Goal: Task Accomplishment & Management: Use online tool/utility

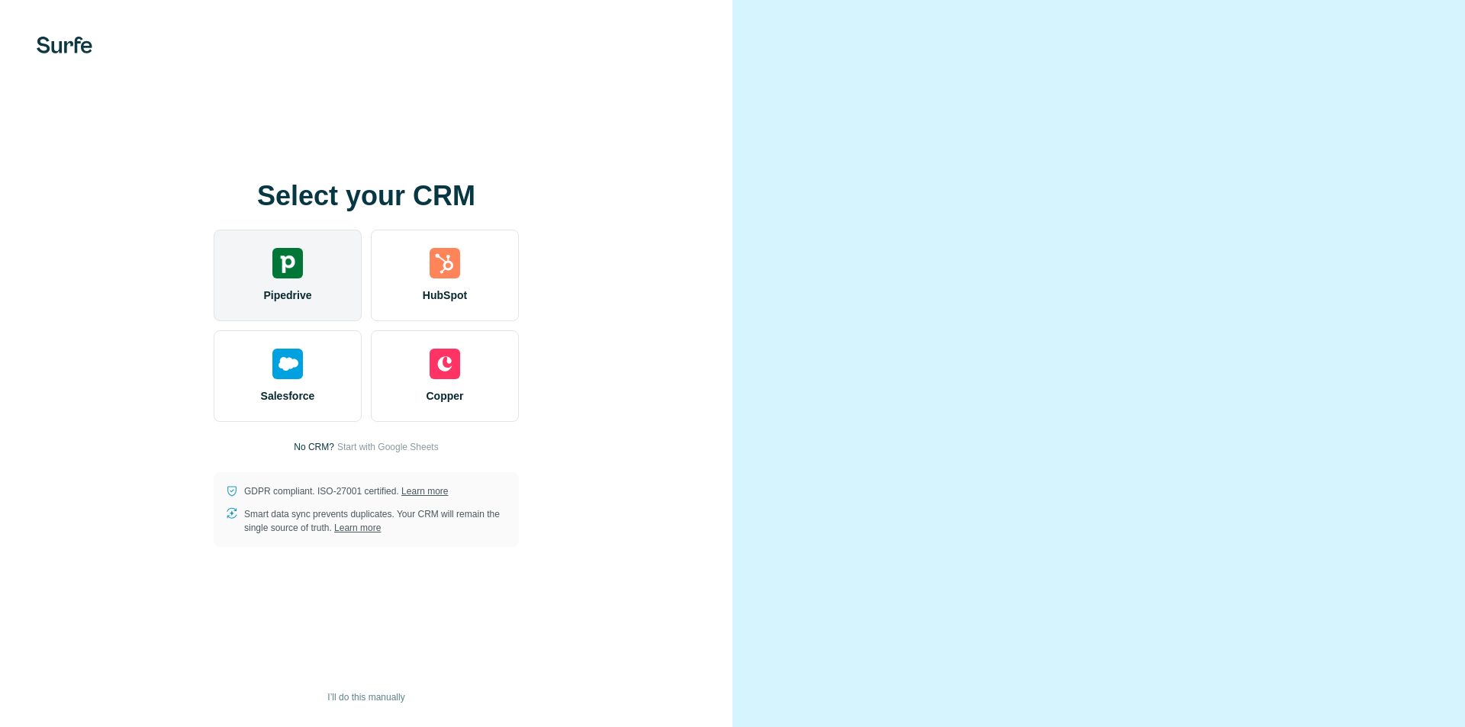
click at [234, 253] on div "Pipedrive" at bounding box center [288, 276] width 148 height 92
